Goal: Navigation & Orientation: Find specific page/section

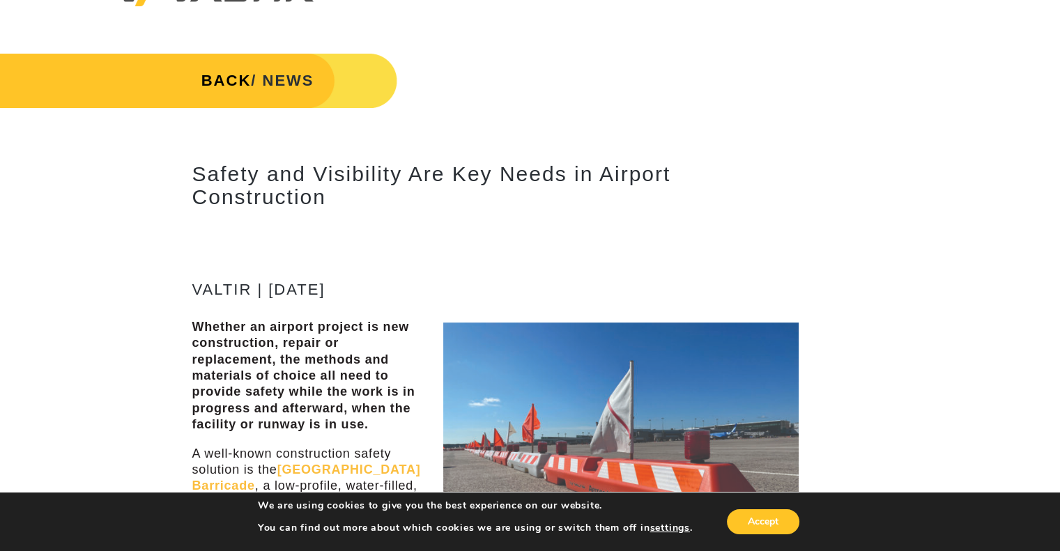
scroll to position [70, 0]
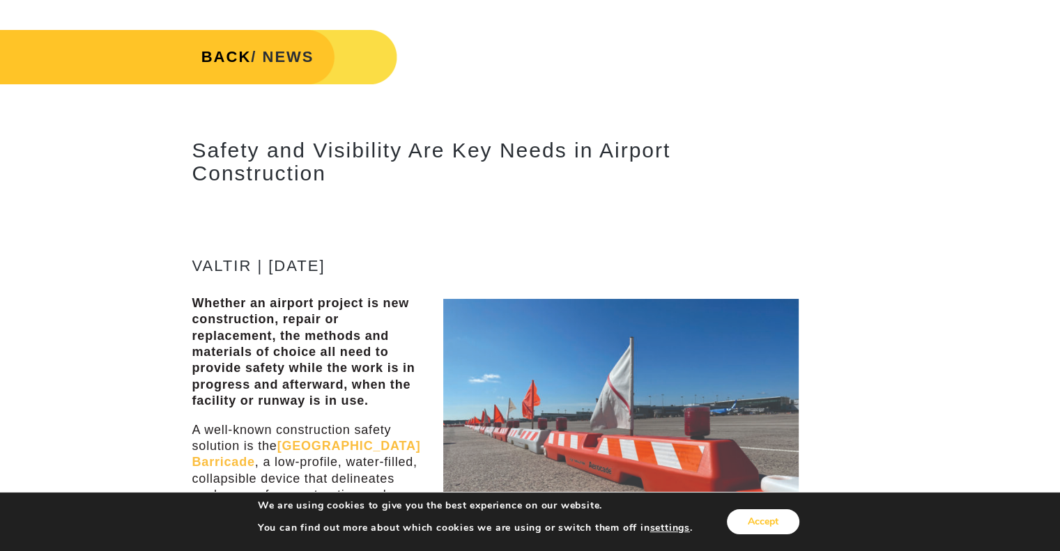
click at [779, 526] on button "Accept" at bounding box center [763, 521] width 72 height 25
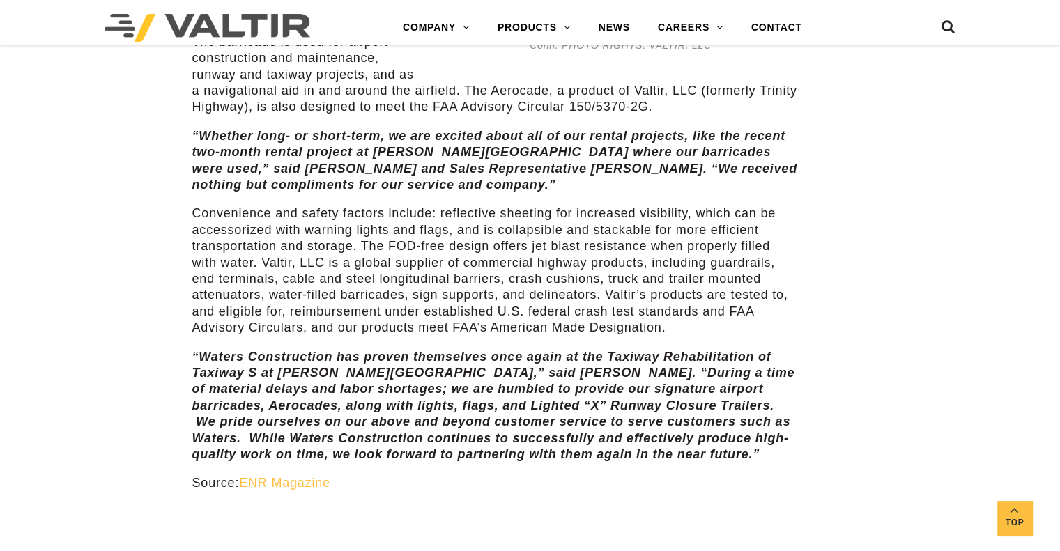
scroll to position [485, 0]
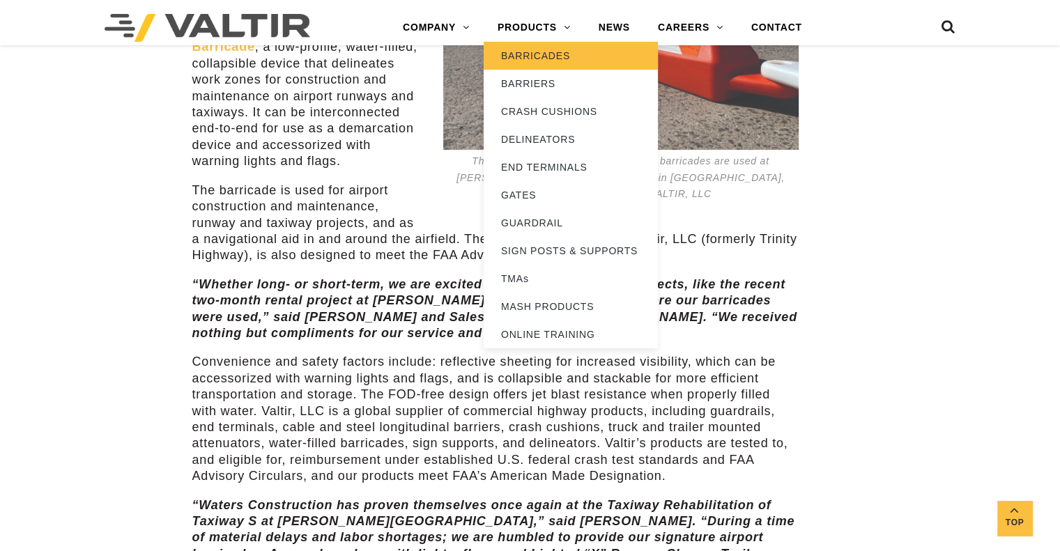
click at [556, 49] on link "BARRICADES" at bounding box center [571, 56] width 174 height 28
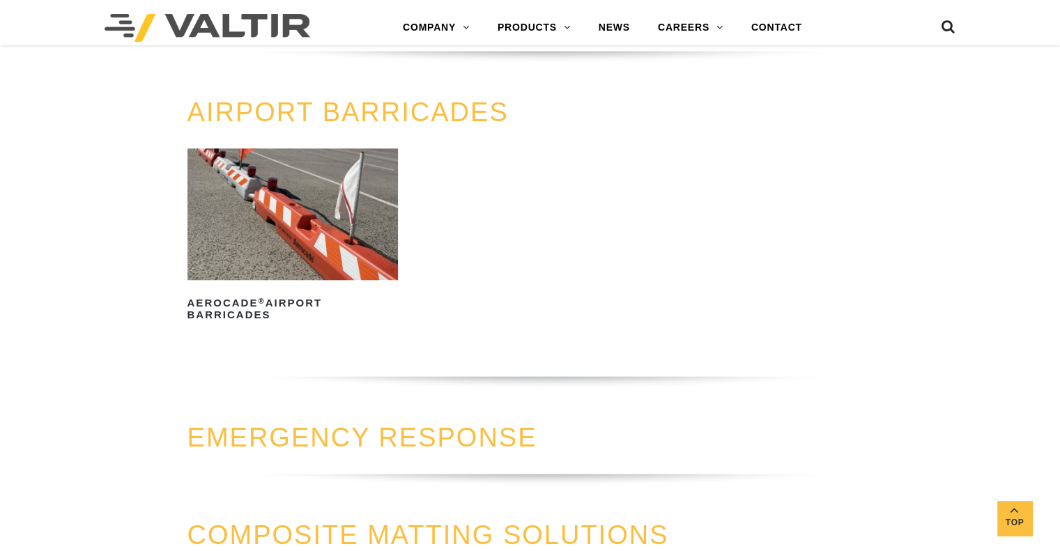
scroll to position [1115, 0]
click at [305, 208] on img at bounding box center [292, 214] width 211 height 132
